Goal: Information Seeking & Learning: Check status

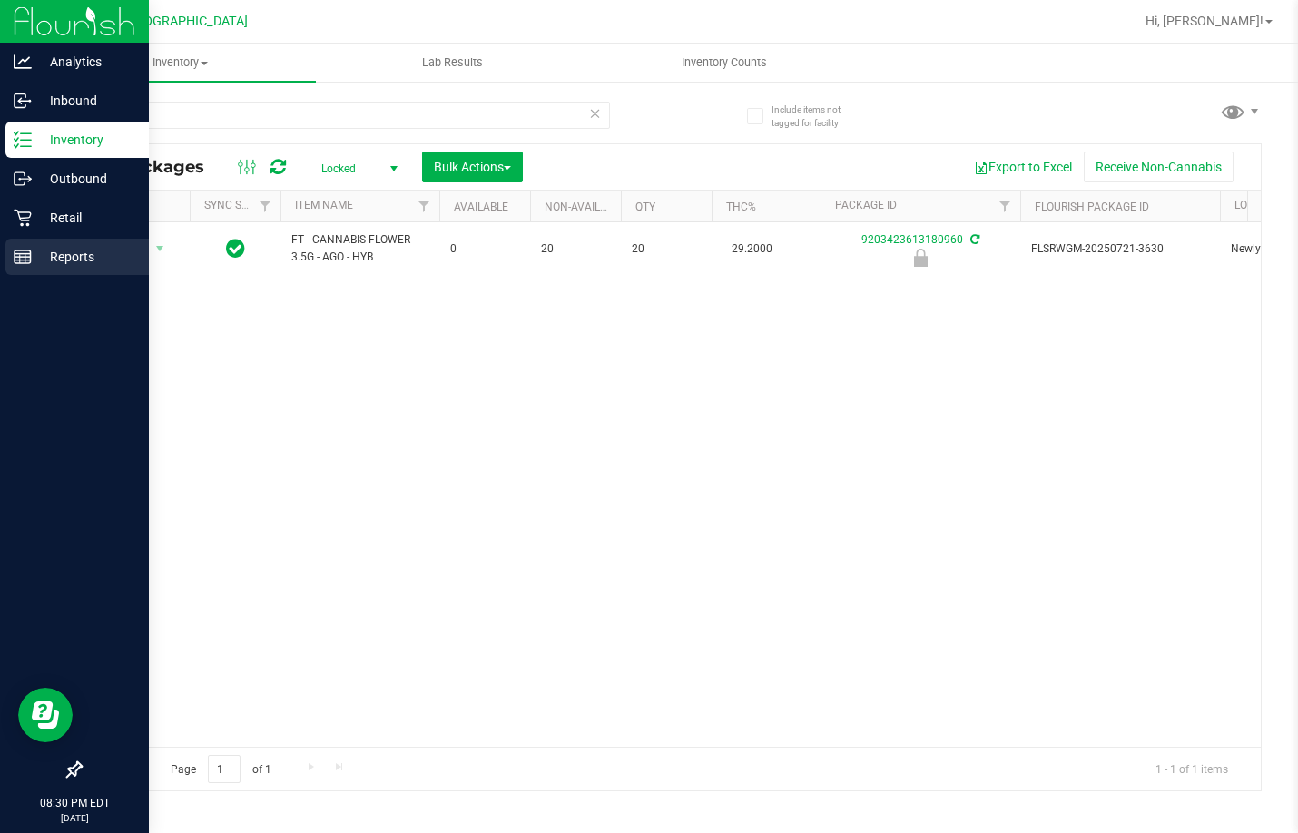
click at [29, 256] on icon at bounding box center [23, 257] width 18 height 18
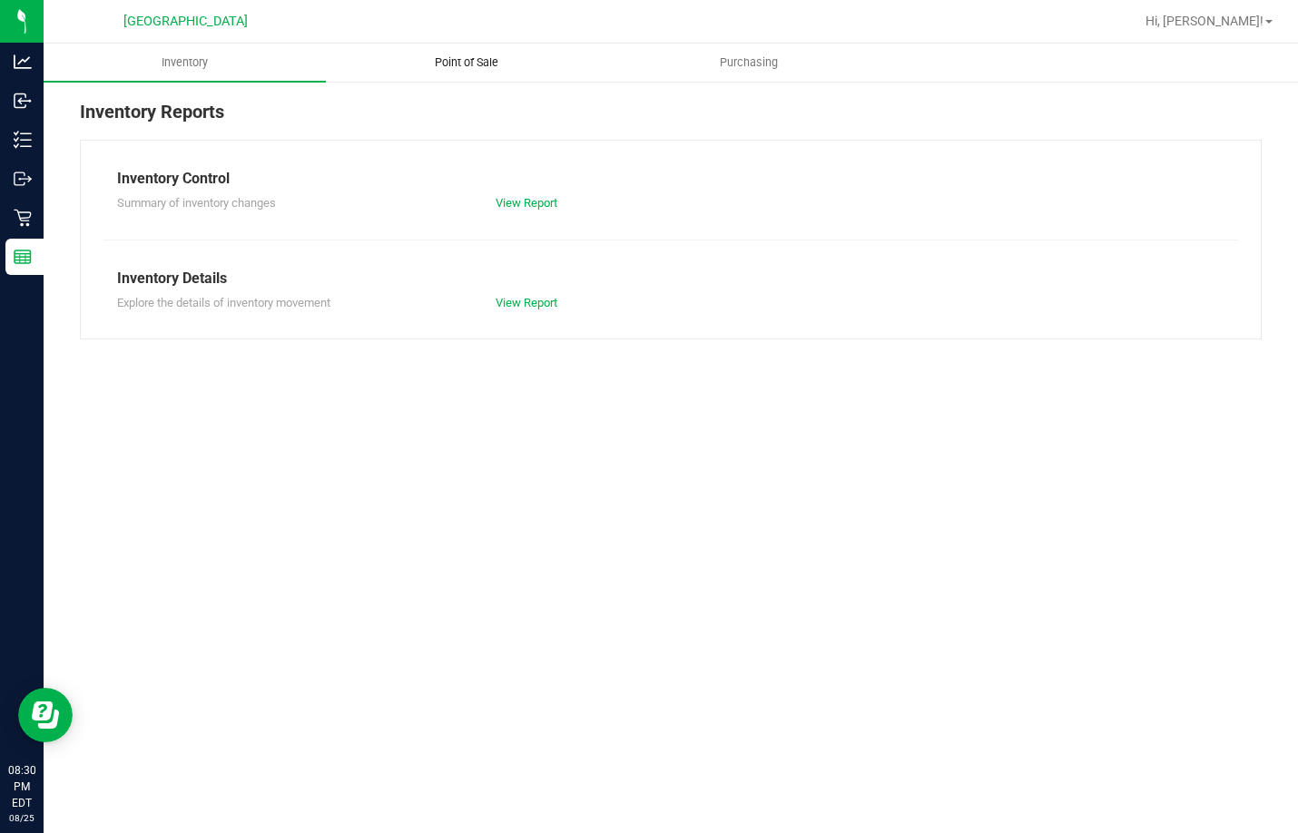
click at [457, 60] on span "Point of Sale" at bounding box center [466, 62] width 113 height 16
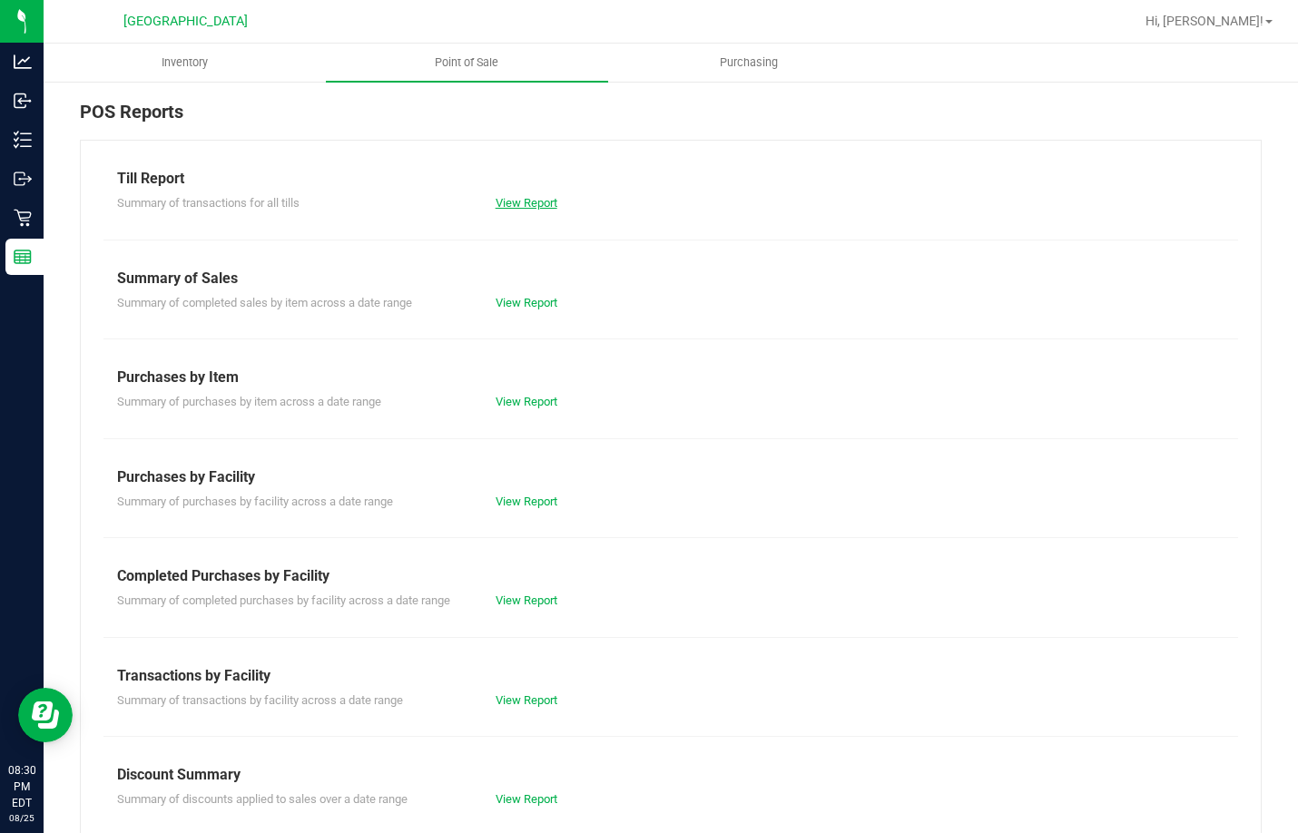
click at [519, 208] on link "View Report" at bounding box center [527, 203] width 62 height 14
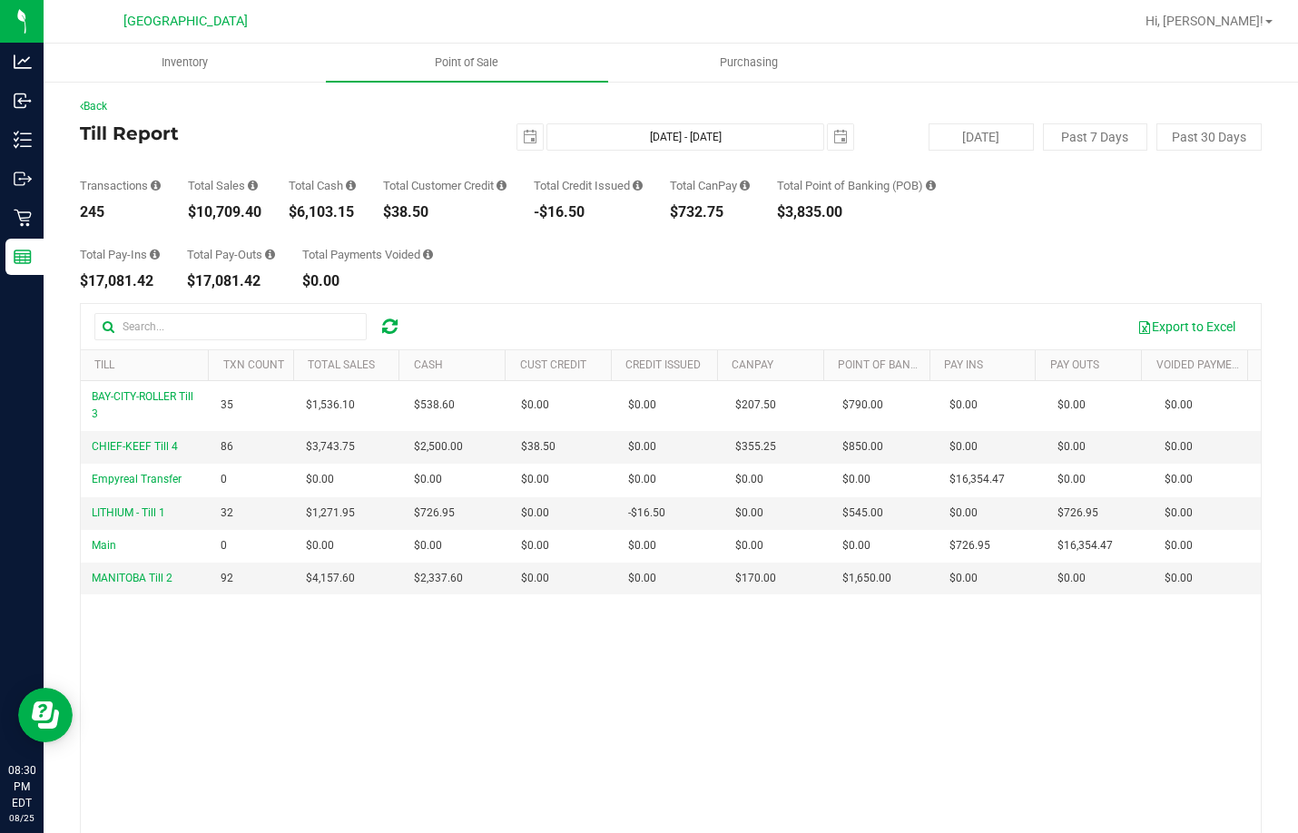
click at [228, 213] on div "$10,709.40" at bounding box center [225, 212] width 74 height 15
copy div "10,709.40"
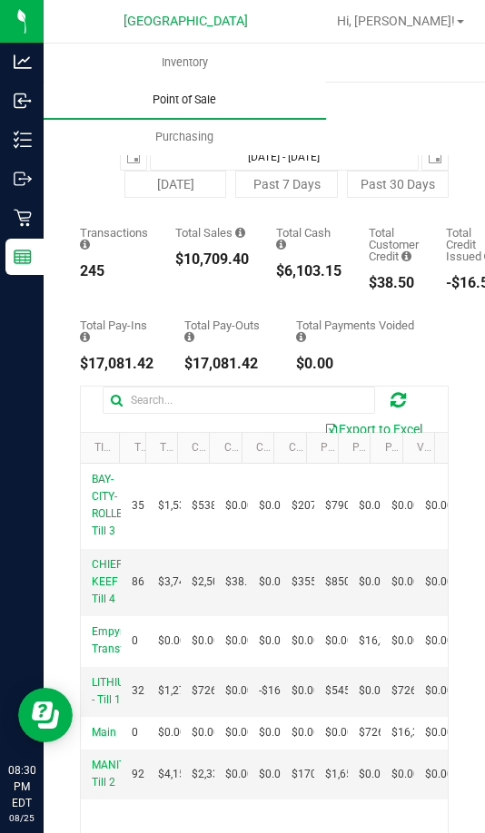
click at [183, 99] on span "Point of Sale" at bounding box center [184, 100] width 113 height 16
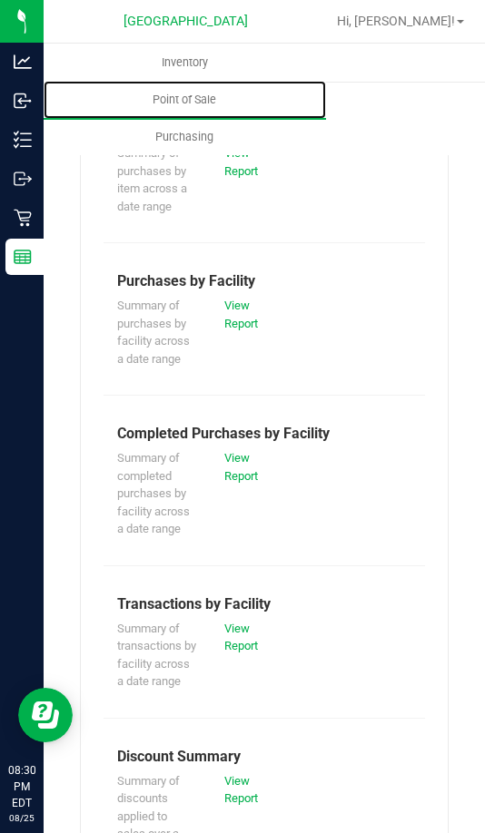
scroll to position [363, 0]
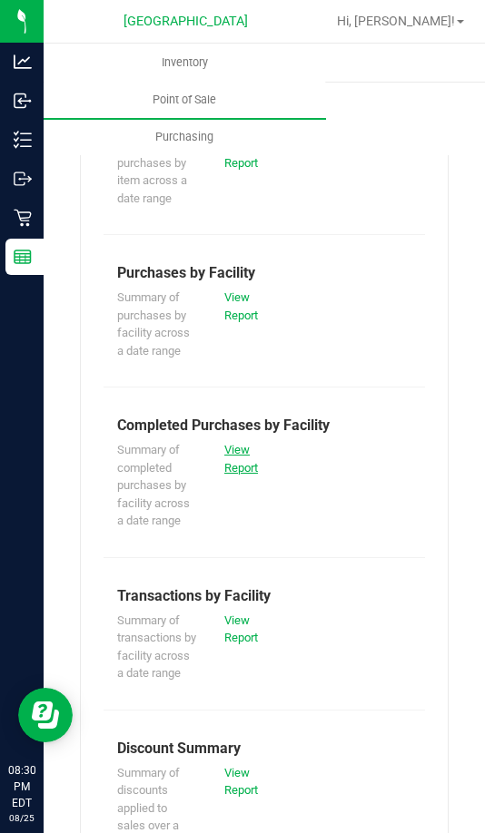
click at [243, 455] on link "View Report" at bounding box center [241, 459] width 34 height 32
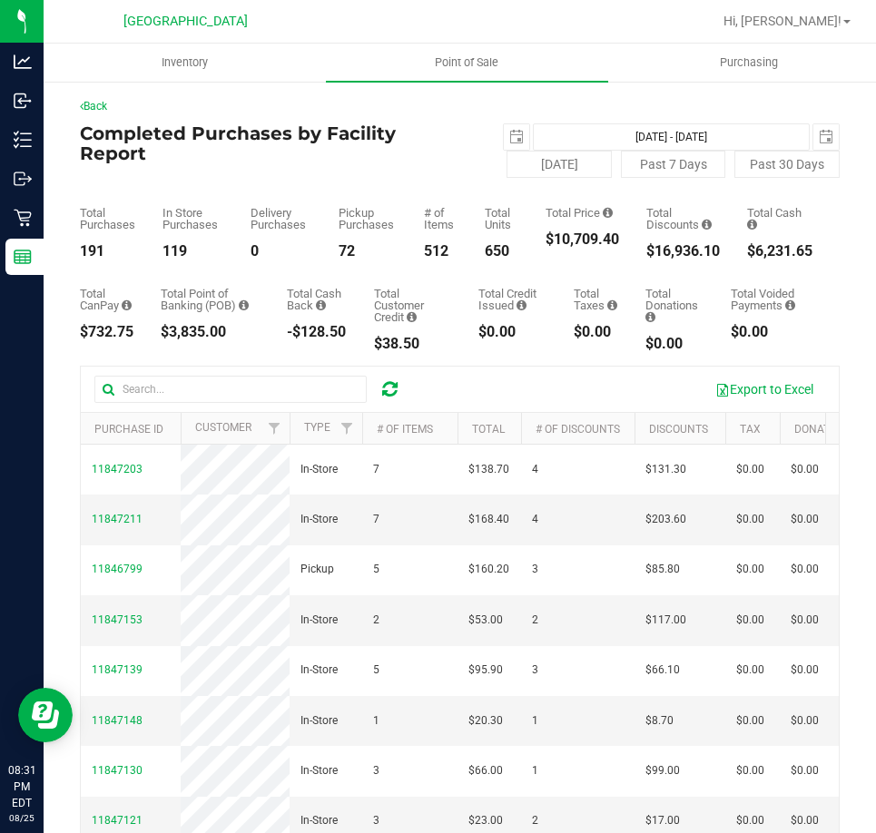
click at [683, 249] on div "$16,936.10" at bounding box center [683, 251] width 74 height 15
copy div "16,936.10"
click at [467, 75] on uib-tab-heading "Point of Sale" at bounding box center [467, 63] width 282 height 38
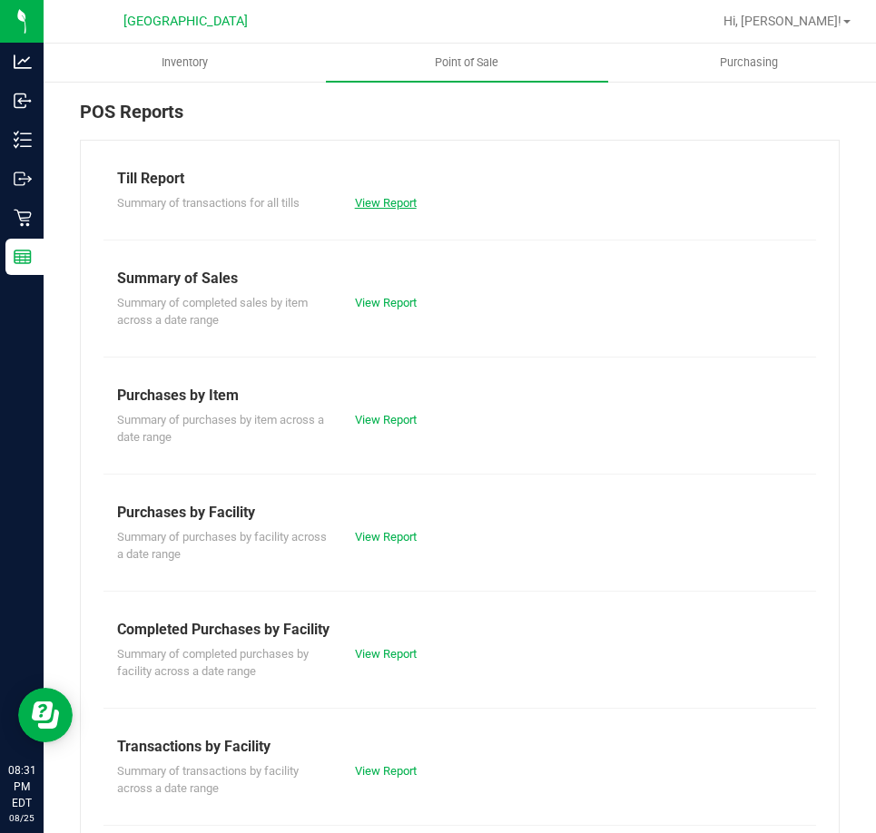
click at [404, 198] on link "View Report" at bounding box center [386, 203] width 62 height 14
